Goal: Transaction & Acquisition: Book appointment/travel/reservation

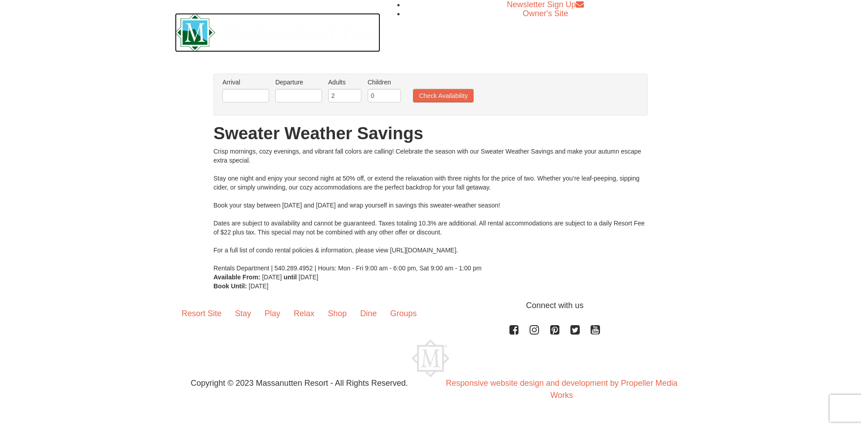
click at [197, 41] on img at bounding box center [277, 32] width 205 height 39
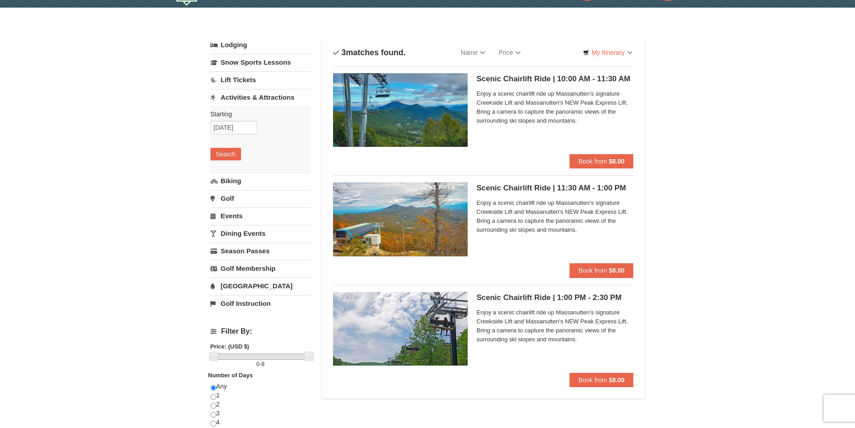
scroll to position [45, 0]
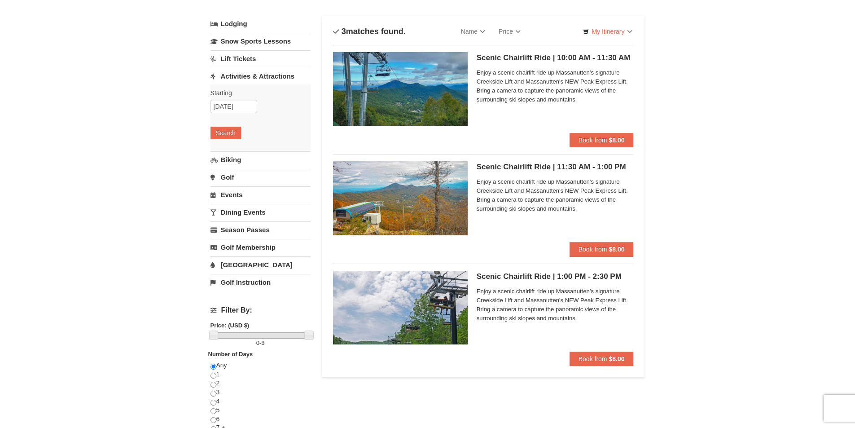
click at [435, 194] on img at bounding box center [400, 198] width 135 height 74
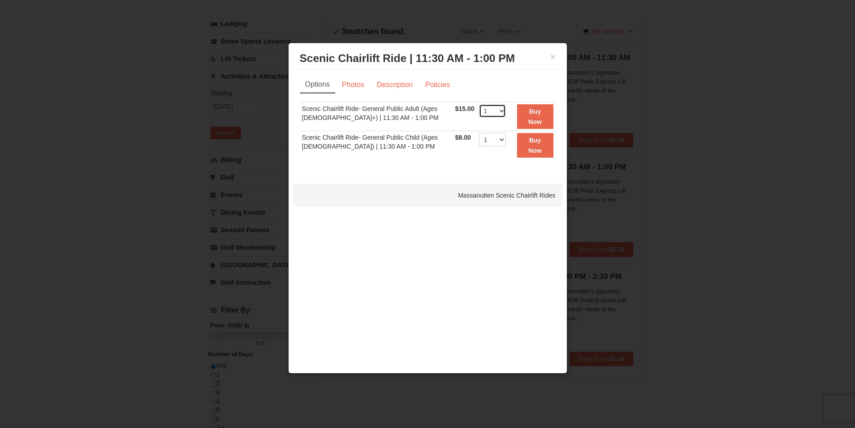
click at [496, 113] on select "1 2 3 4 5 6 7 8 9 10 11 12 13 14 15 16 17 18 19 20 21 22" at bounding box center [492, 110] width 27 height 13
select select "2"
click at [479, 104] on select "1 2 3 4 5 6 7 8 9 10 11 12 13 14 15 16 17 18 19 20 21 22" at bounding box center [492, 110] width 27 height 13
click at [526, 117] on button "Buy Now" at bounding box center [535, 116] width 36 height 25
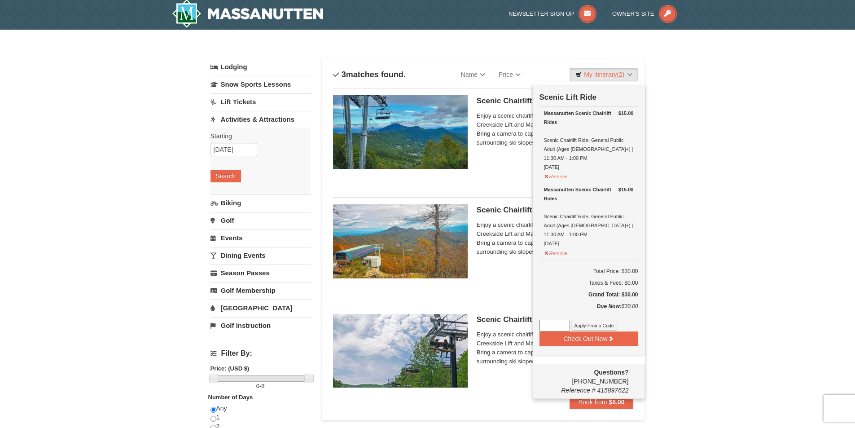
scroll to position [2, 0]
